Goal: Task Accomplishment & Management: Manage account settings

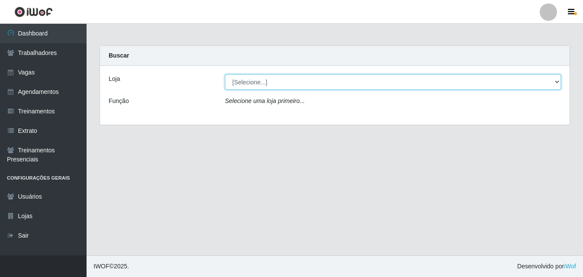
drag, startPoint x: 557, startPoint y: 83, endPoint x: 241, endPoint y: 71, distance: 316.5
click at [557, 83] on select "[Selecione...] Bemais Supermercados - B5 Anatólia" at bounding box center [393, 81] width 336 height 15
select select "405"
click at [225, 74] on select "[Selecione...] Bemais Supermercados - B5 Anatólia" at bounding box center [393, 81] width 336 height 15
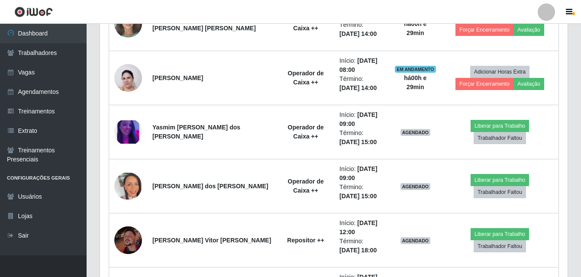
scroll to position [306, 0]
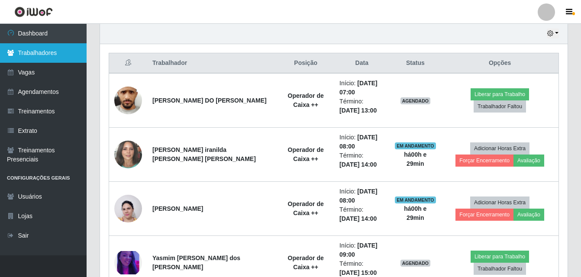
click at [42, 53] on link "Trabalhadores" at bounding box center [43, 52] width 87 height 19
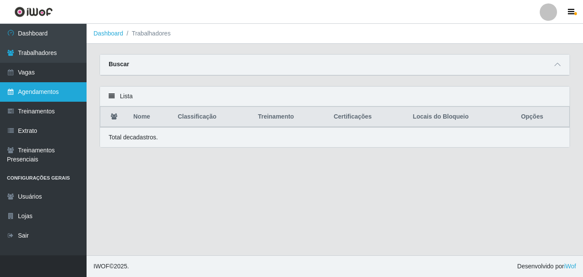
click at [46, 91] on link "Agendamentos" at bounding box center [43, 91] width 87 height 19
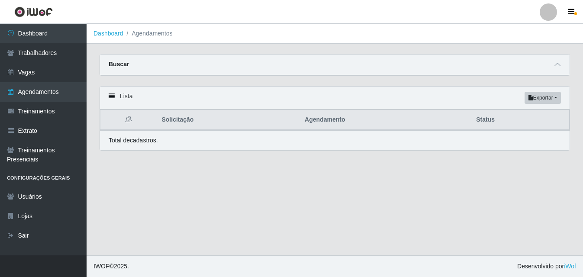
click at [112, 99] on icon at bounding box center [112, 96] width 6 height 6
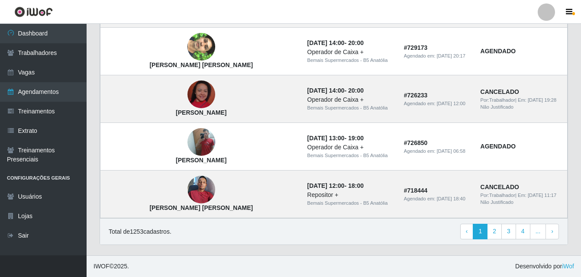
scroll to position [627, 0]
click at [495, 232] on link "2" at bounding box center [494, 232] width 15 height 16
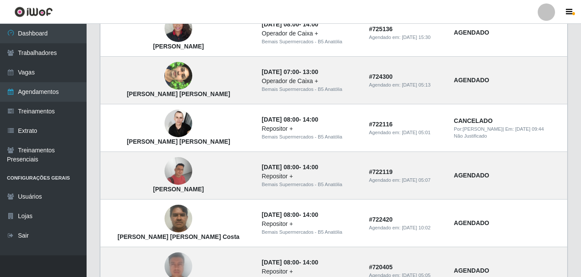
scroll to position [627, 0]
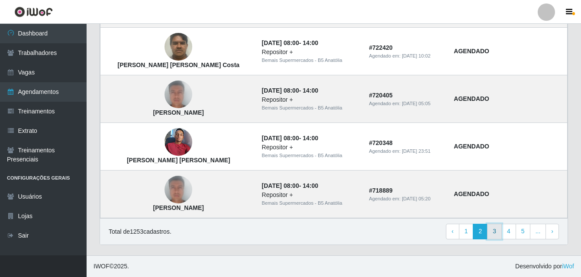
click at [493, 231] on link "3" at bounding box center [494, 232] width 15 height 16
